Goal: Task Accomplishment & Management: Manage account settings

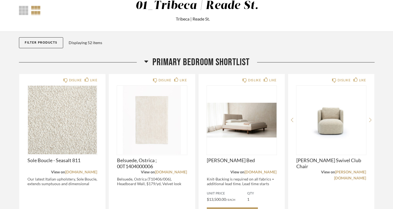
scroll to position [98, 0]
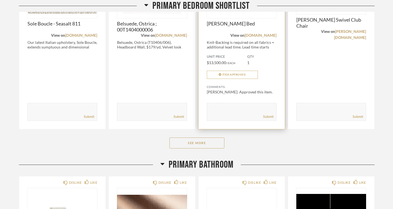
scroll to position [239, 0]
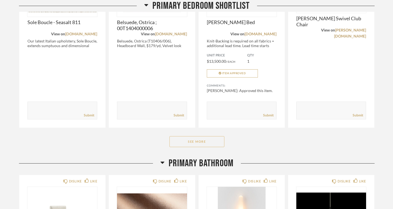
click at [200, 136] on button "See More" at bounding box center [196, 141] width 55 height 11
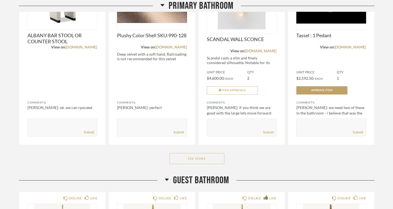
scroll to position [838, 0]
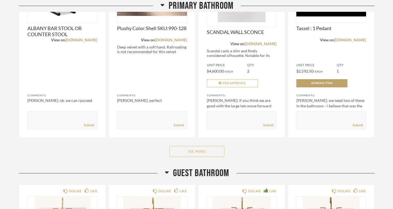
click at [203, 146] on button "See More" at bounding box center [196, 151] width 55 height 11
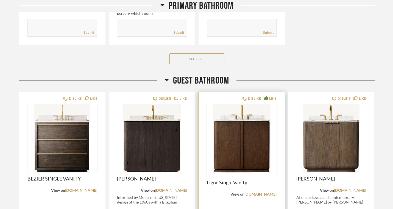
scroll to position [1523, 0]
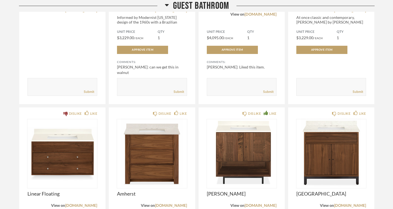
scroll to position [1658, 0]
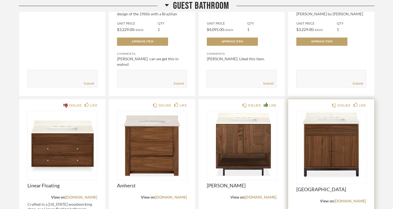
click at [349, 111] on img "0" at bounding box center [331, 145] width 70 height 69
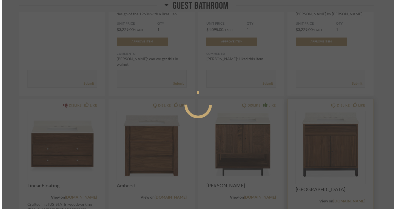
scroll to position [0, 0]
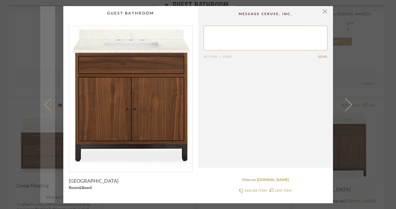
click at [46, 102] on span at bounding box center [50, 104] width 13 height 13
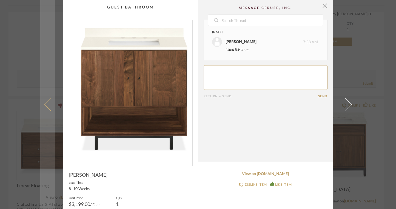
click at [46, 105] on span at bounding box center [50, 104] width 13 height 13
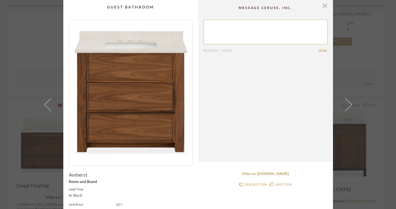
click at [46, 105] on span at bounding box center [50, 104] width 13 height 13
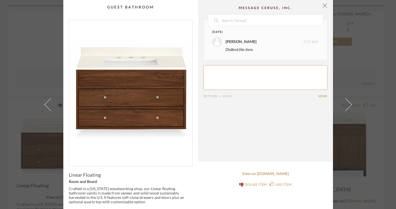
click at [46, 105] on span at bounding box center [50, 104] width 13 height 13
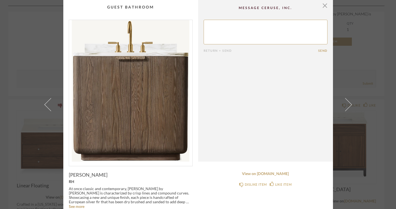
click at [46, 105] on span at bounding box center [50, 104] width 13 height 13
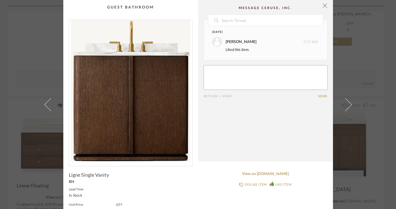
click at [46, 105] on span at bounding box center [50, 104] width 13 height 13
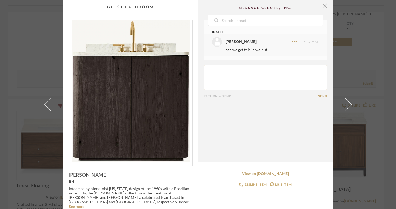
click at [46, 105] on span at bounding box center [50, 104] width 13 height 13
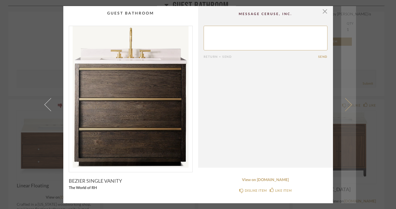
click at [349, 105] on span at bounding box center [345, 104] width 13 height 13
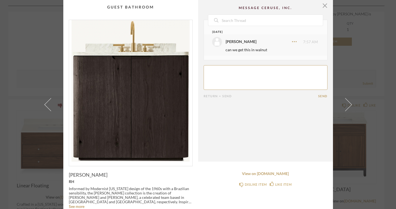
click at [349, 105] on span at bounding box center [345, 104] width 13 height 13
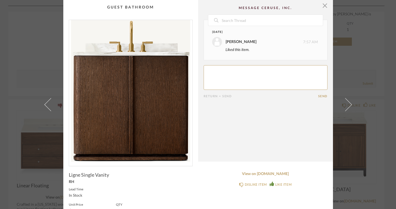
click at [349, 105] on span at bounding box center [345, 104] width 13 height 13
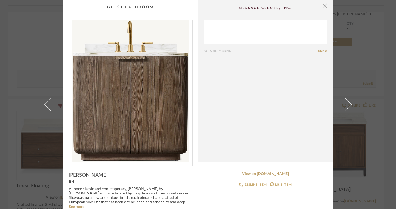
click at [349, 105] on span at bounding box center [345, 104] width 13 height 13
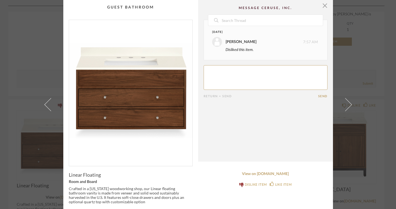
click at [349, 105] on span at bounding box center [345, 104] width 13 height 13
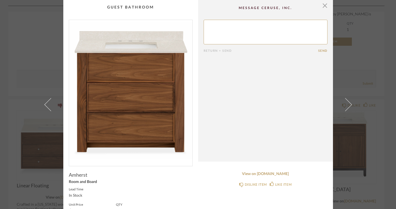
click at [349, 105] on span at bounding box center [345, 104] width 13 height 13
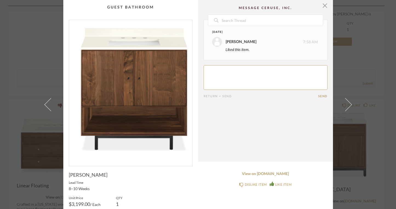
click at [349, 105] on span at bounding box center [345, 104] width 13 height 13
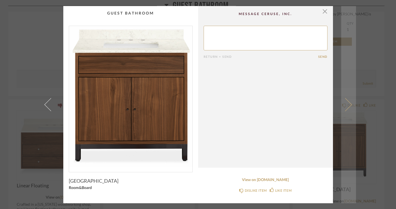
click at [349, 105] on span at bounding box center [345, 104] width 13 height 13
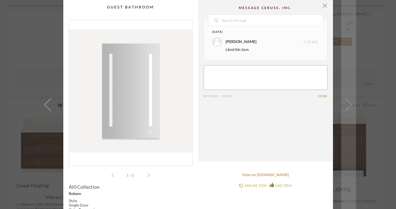
click at [342, 105] on span at bounding box center [345, 104] width 13 height 13
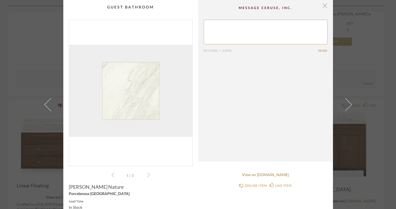
click at [325, 5] on span "button" at bounding box center [325, 5] width 11 height 11
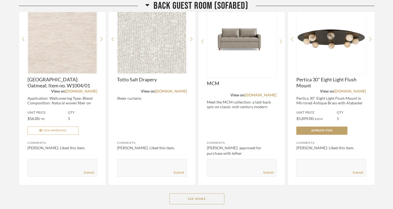
scroll to position [2465, 0]
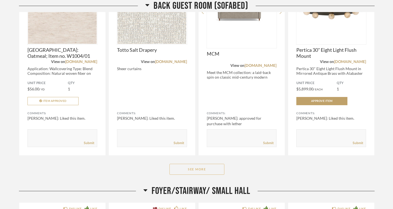
click at [204, 164] on button "See More" at bounding box center [196, 169] width 55 height 11
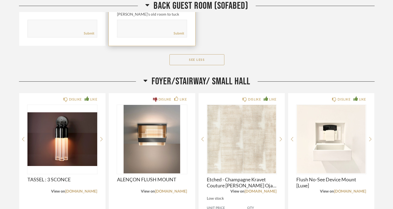
scroll to position [2752, 0]
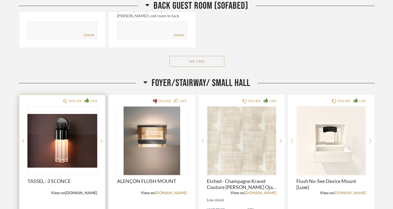
click at [68, 191] on link "[DOMAIN_NAME]" at bounding box center [81, 193] width 32 height 4
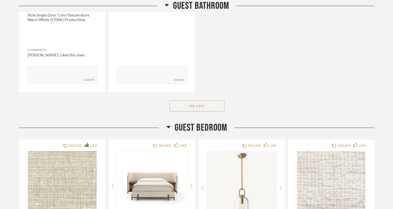
scroll to position [2041, 0]
